Goal: Transaction & Acquisition: Subscribe to service/newsletter

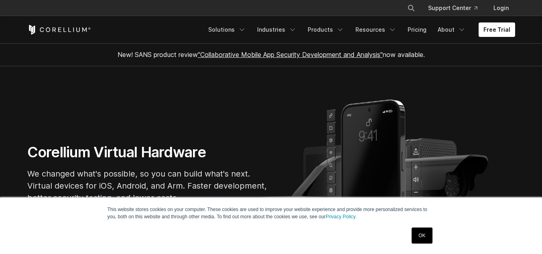
click at [420, 234] on link "OK" at bounding box center [421, 235] width 20 height 16
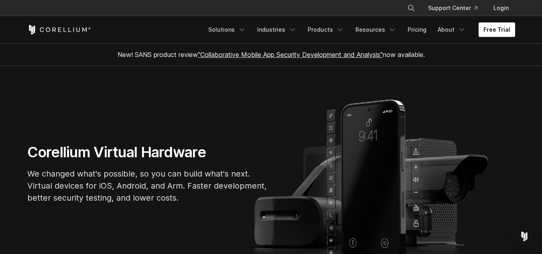
click at [490, 34] on link "Free Trial" at bounding box center [496, 29] width 36 height 14
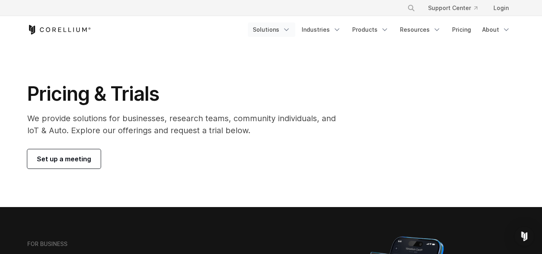
click at [287, 24] on link "Solutions" at bounding box center [271, 29] width 47 height 14
